Goal: Task Accomplishment & Management: Manage account settings

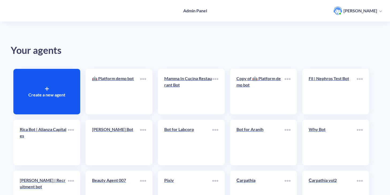
click at [54, 92] on p "Create a new agent" at bounding box center [46, 95] width 37 height 6
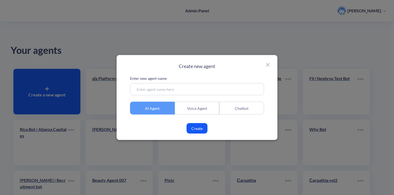
click at [172, 89] on input at bounding box center [197, 89] width 134 height 12
click at [245, 107] on div "Chatbot" at bounding box center [241, 108] width 45 height 13
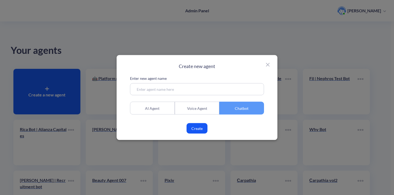
click at [177, 91] on input at bounding box center [197, 89] width 134 height 12
type input "Test account for Prince"
click at [194, 129] on button "Create" at bounding box center [196, 128] width 21 height 10
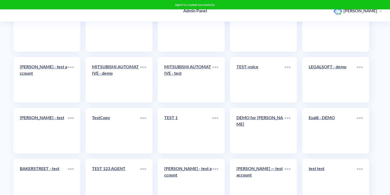
scroll to position [6687, 0]
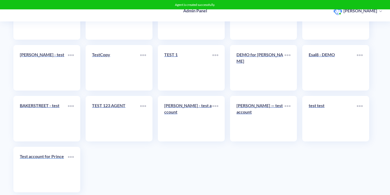
click at [33, 159] on link "Test account for Prince" at bounding box center [44, 169] width 48 height 33
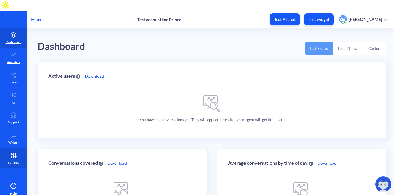
click at [16, 156] on icon at bounding box center [16, 156] width 0 height 1
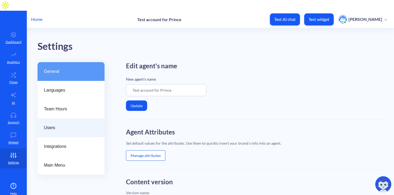
click at [67, 118] on div "Users" at bounding box center [70, 127] width 67 height 19
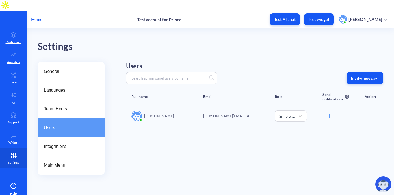
click at [363, 75] on p "Invite new user" at bounding box center [364, 77] width 28 height 5
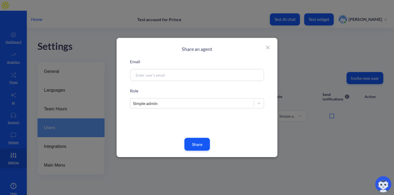
click at [220, 73] on input at bounding box center [190, 75] width 115 height 6
paste input "[EMAIL_ADDRESS][DOMAIN_NAME]"
type input "[EMAIL_ADDRESS][DOMAIN_NAME]"
click at [199, 143] on button "Share" at bounding box center [196, 144] width 25 height 13
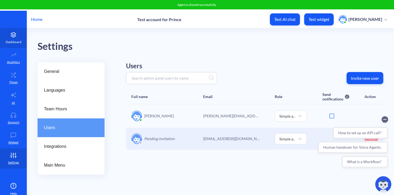
click at [9, 32] on icon at bounding box center [13, 34] width 11 height 5
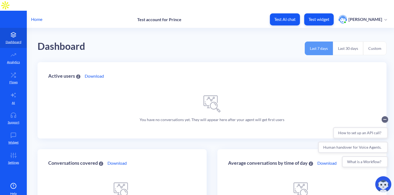
click at [16, 183] on icon at bounding box center [13, 186] width 6 height 6
